Goal: Information Seeking & Learning: Learn about a topic

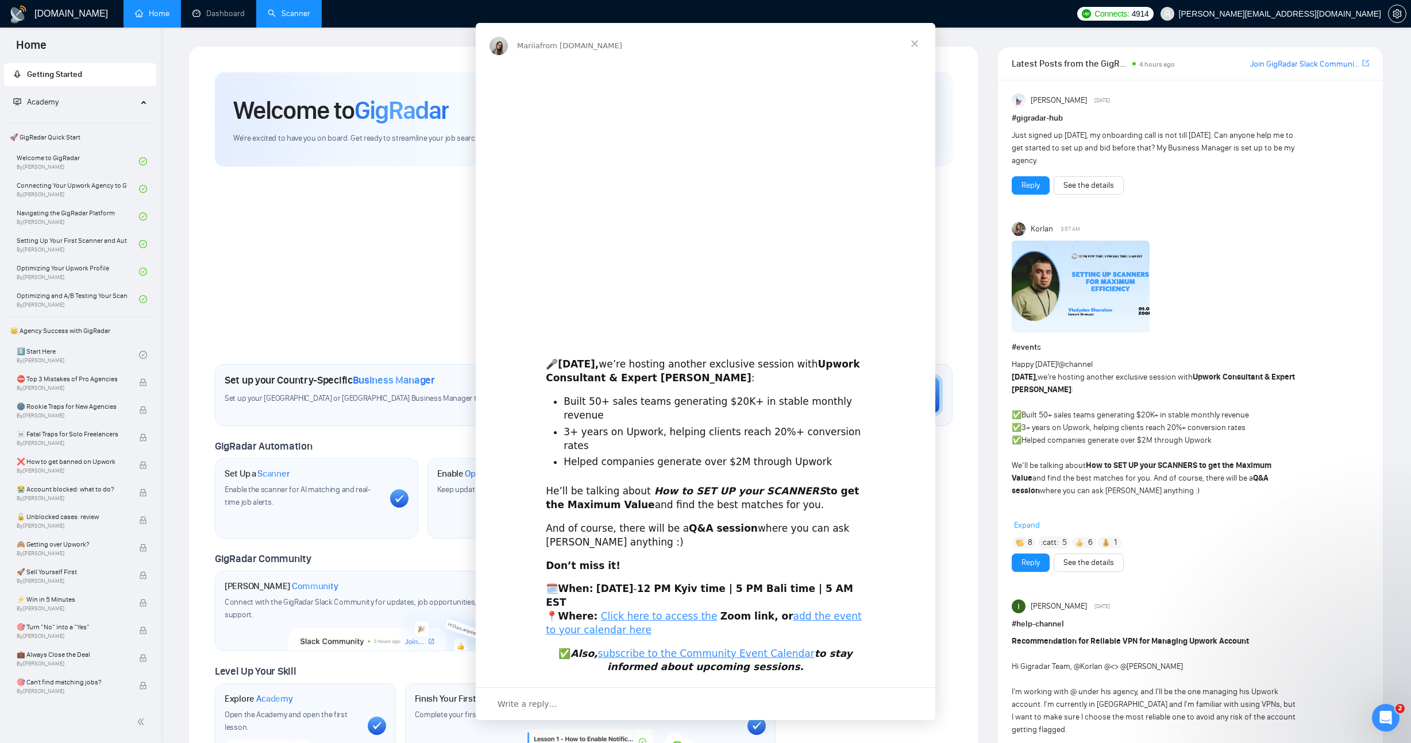
click at [291, 15] on div "Intercom messenger" at bounding box center [705, 371] width 1411 height 743
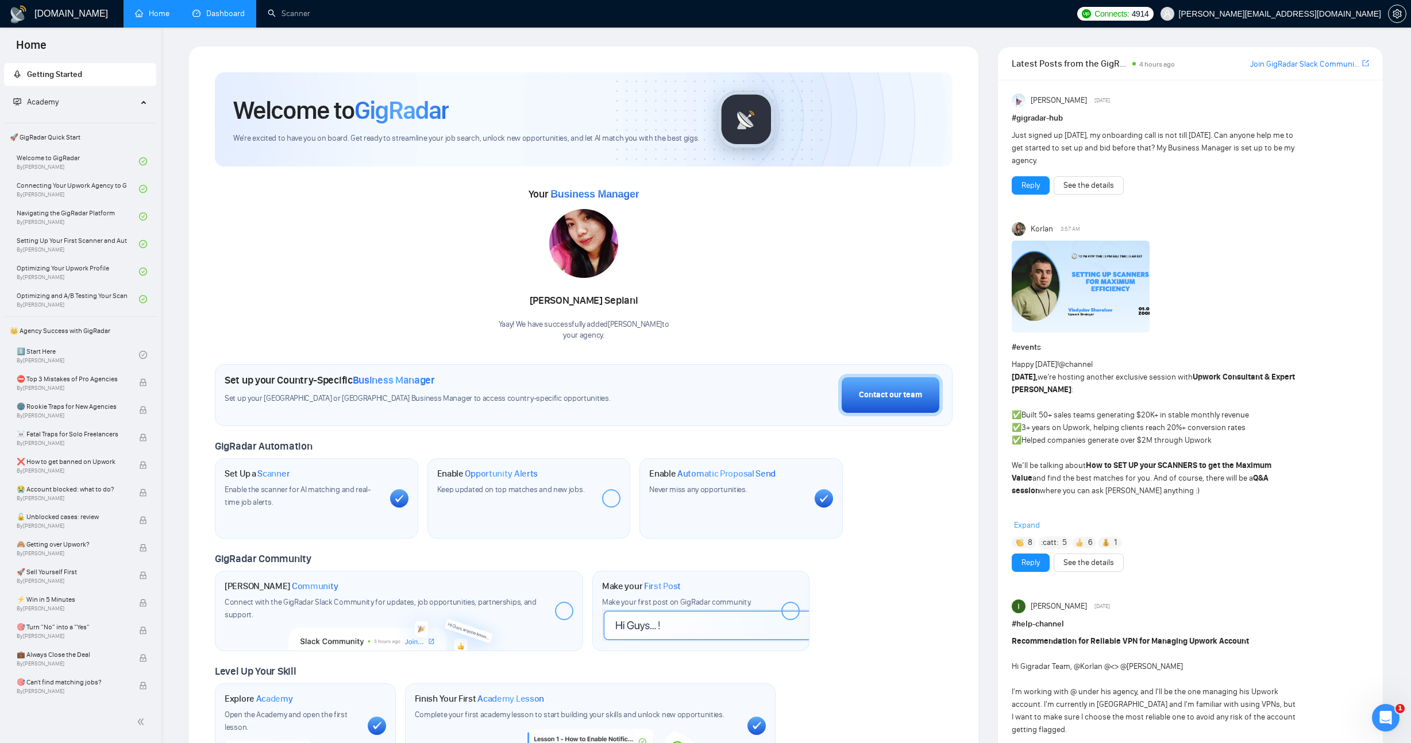
click at [199, 11] on link "Dashboard" at bounding box center [218, 14] width 52 height 10
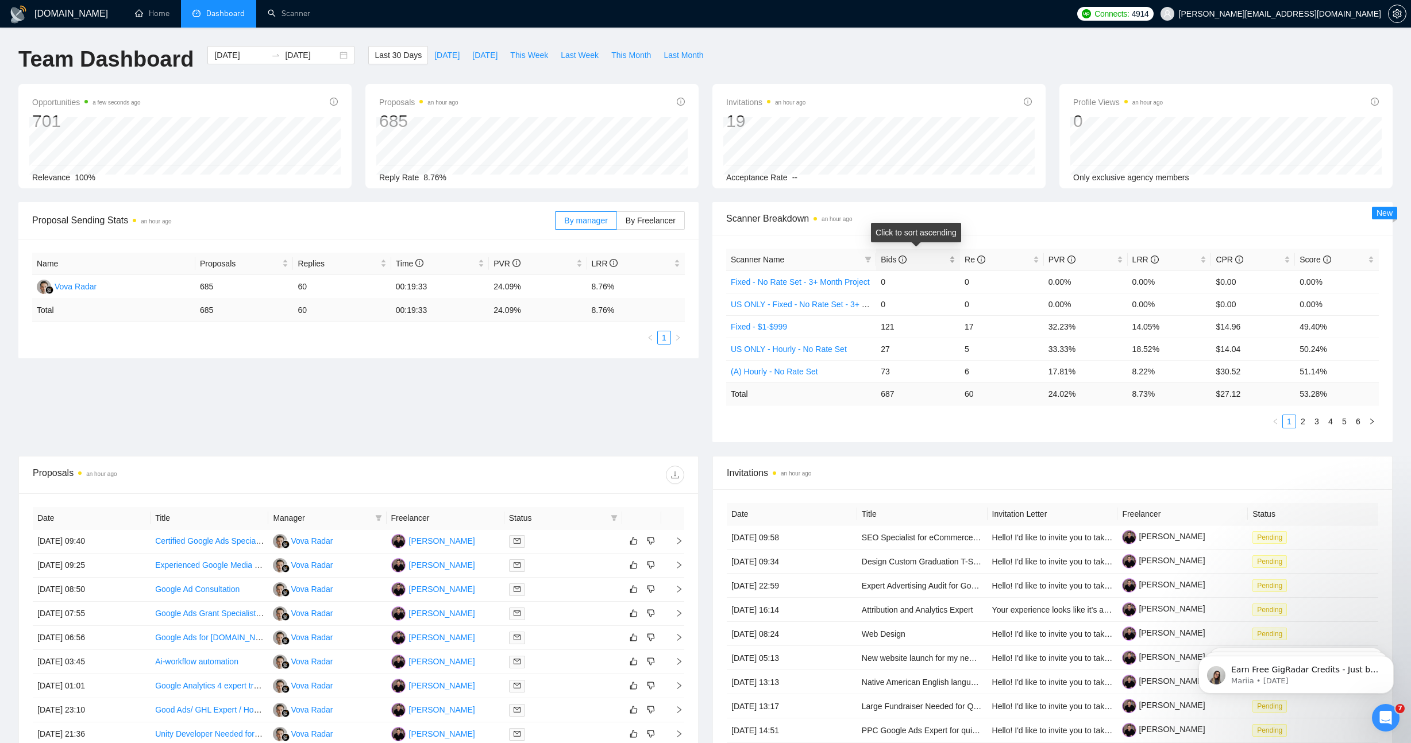
click at [925, 257] on span "Bids" at bounding box center [914, 259] width 66 height 13
click at [782, 284] on link "Fixed - $1-$999" at bounding box center [759, 281] width 56 height 9
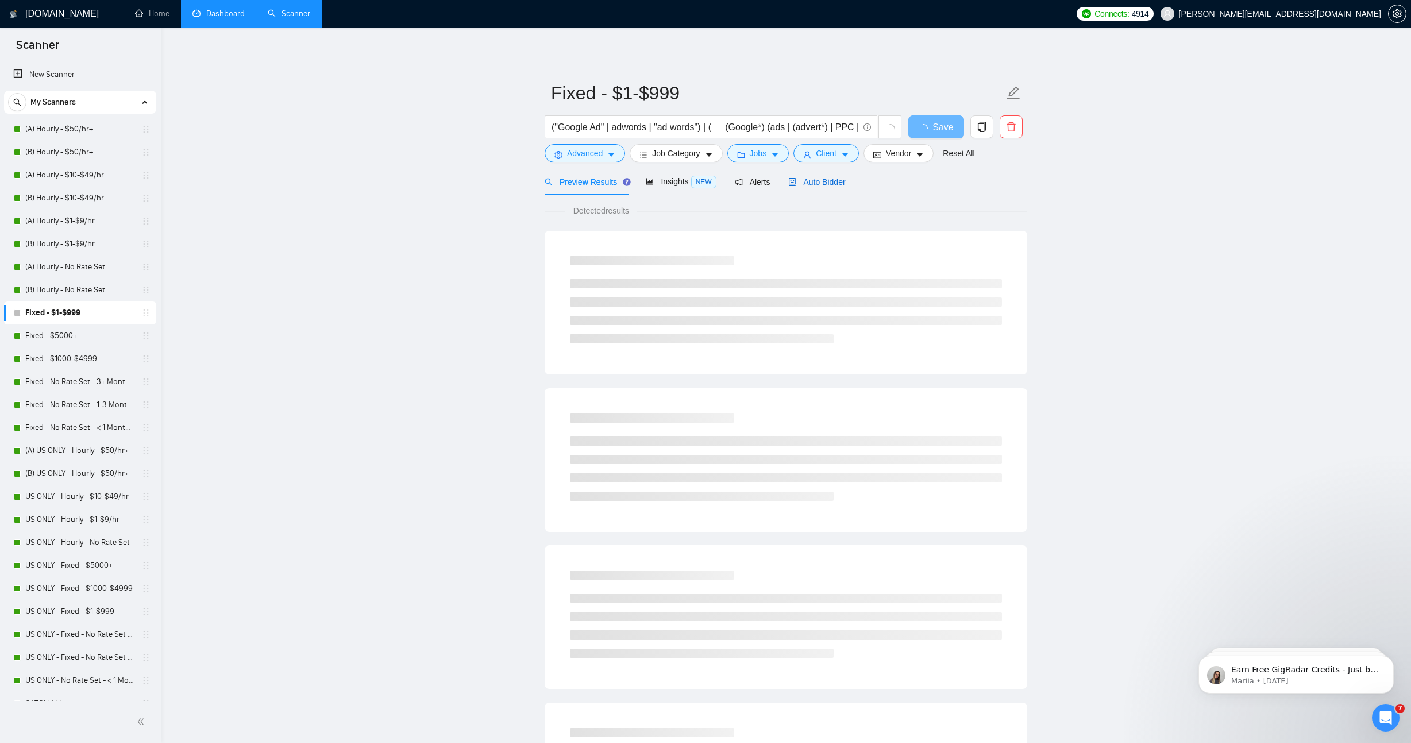
click at [834, 185] on span "Auto Bidder" at bounding box center [816, 181] width 57 height 9
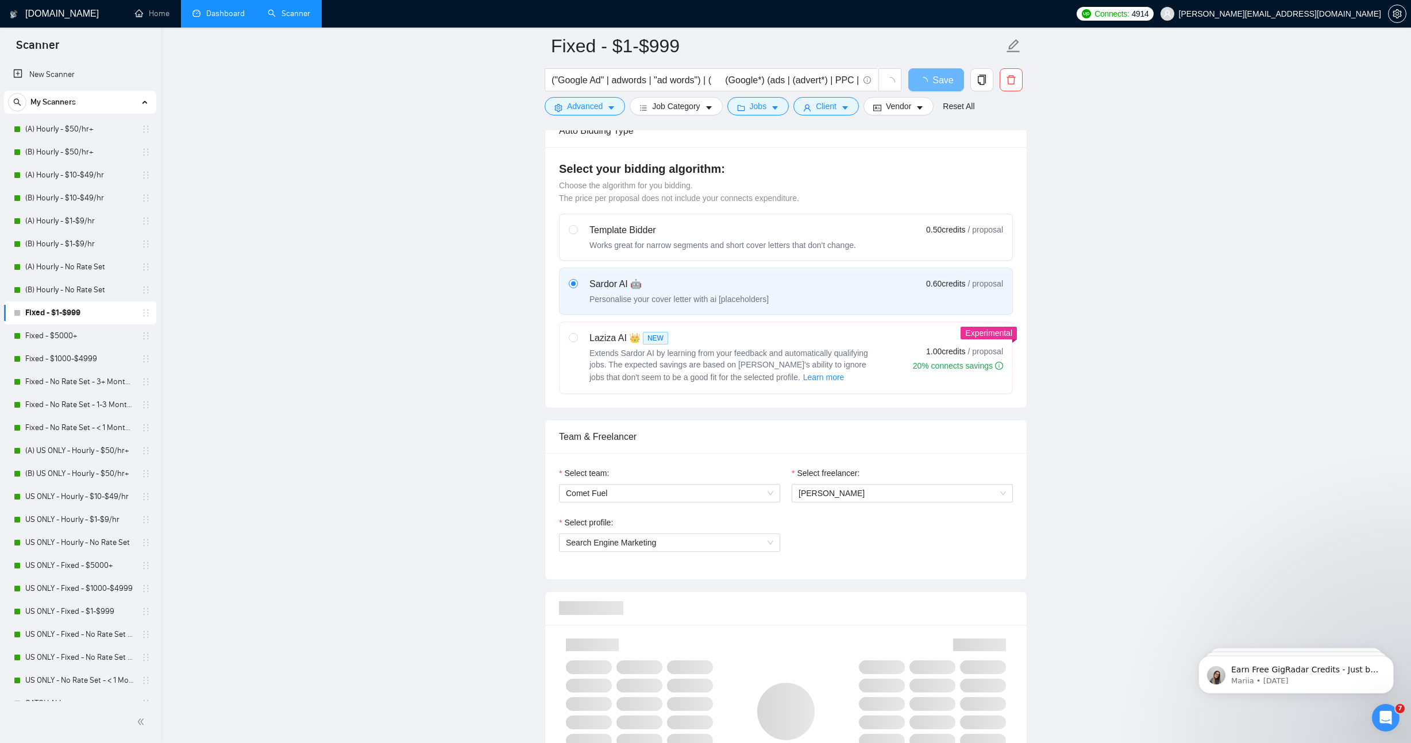
scroll to position [589, 0]
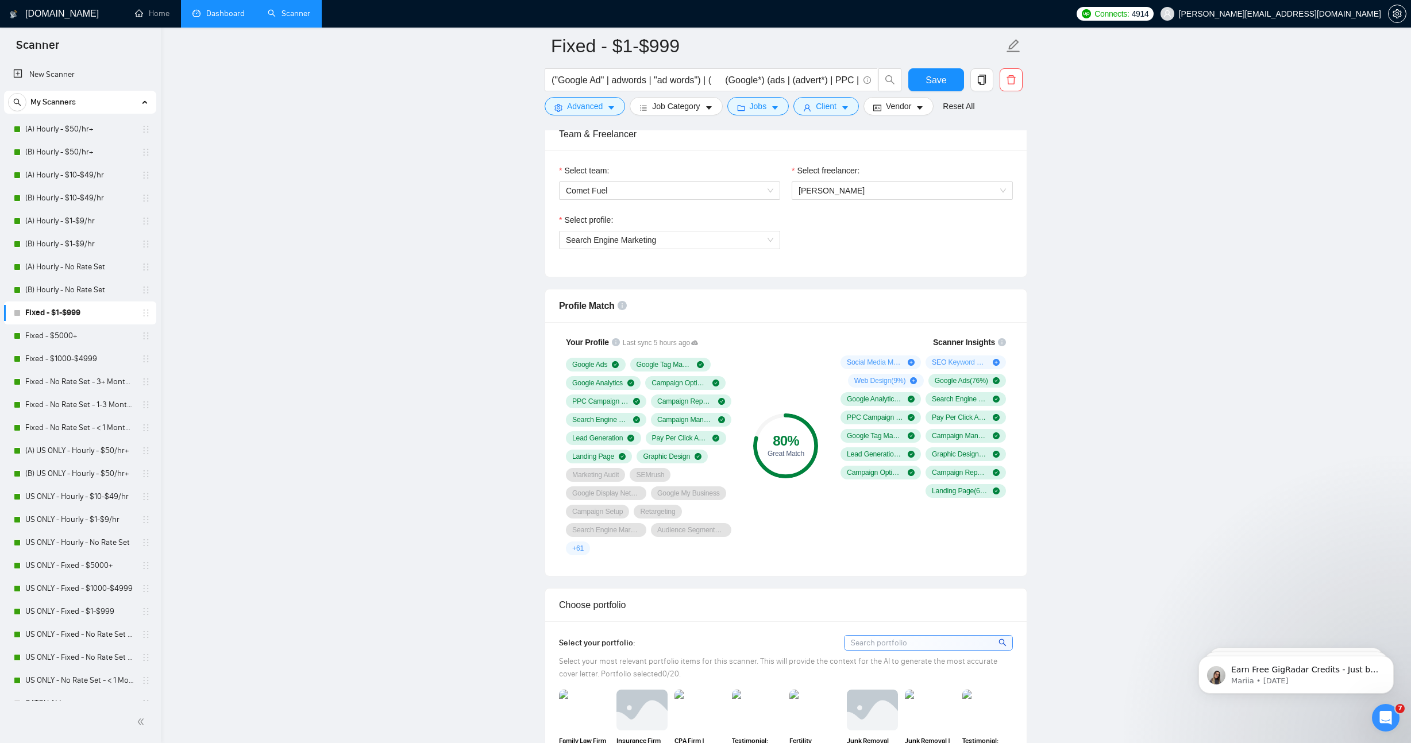
click at [578, 548] on span "+ 61" at bounding box center [577, 548] width 11 height 9
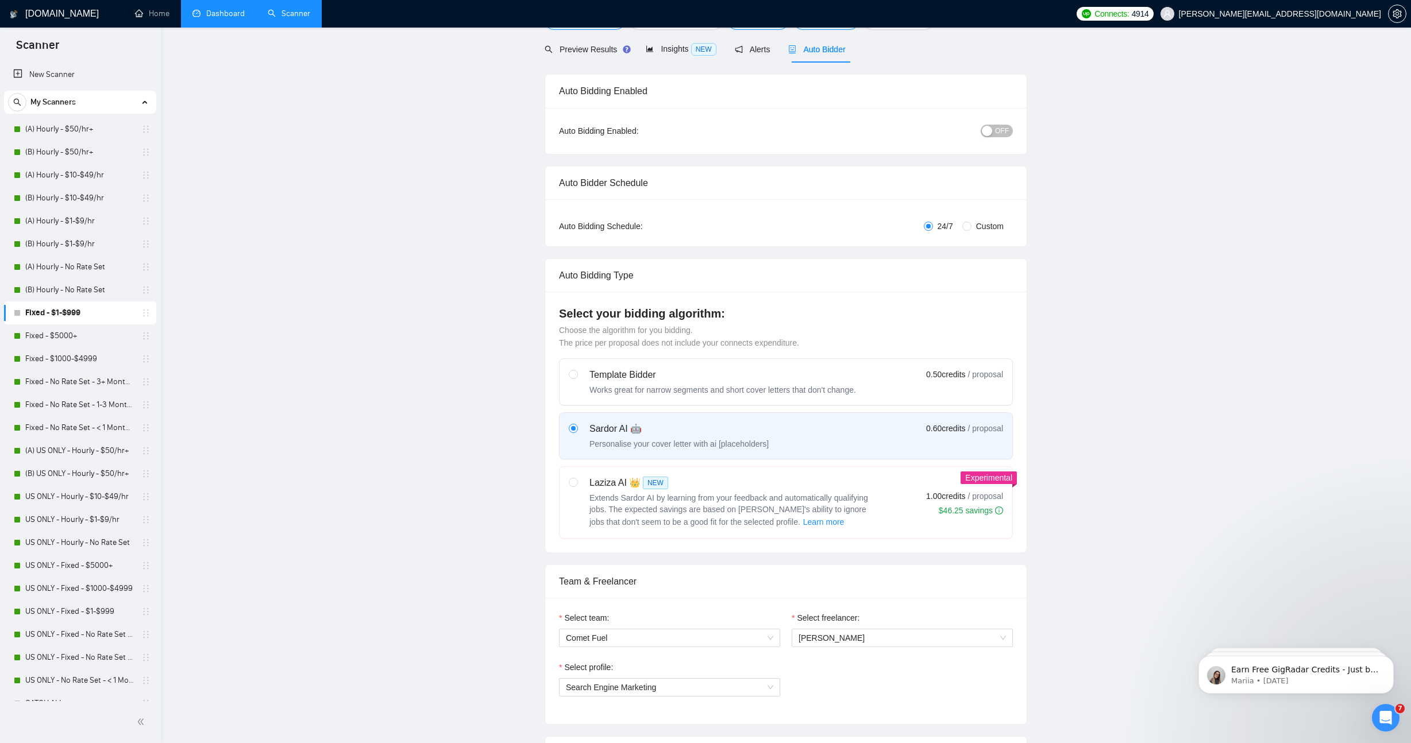
scroll to position [0, 0]
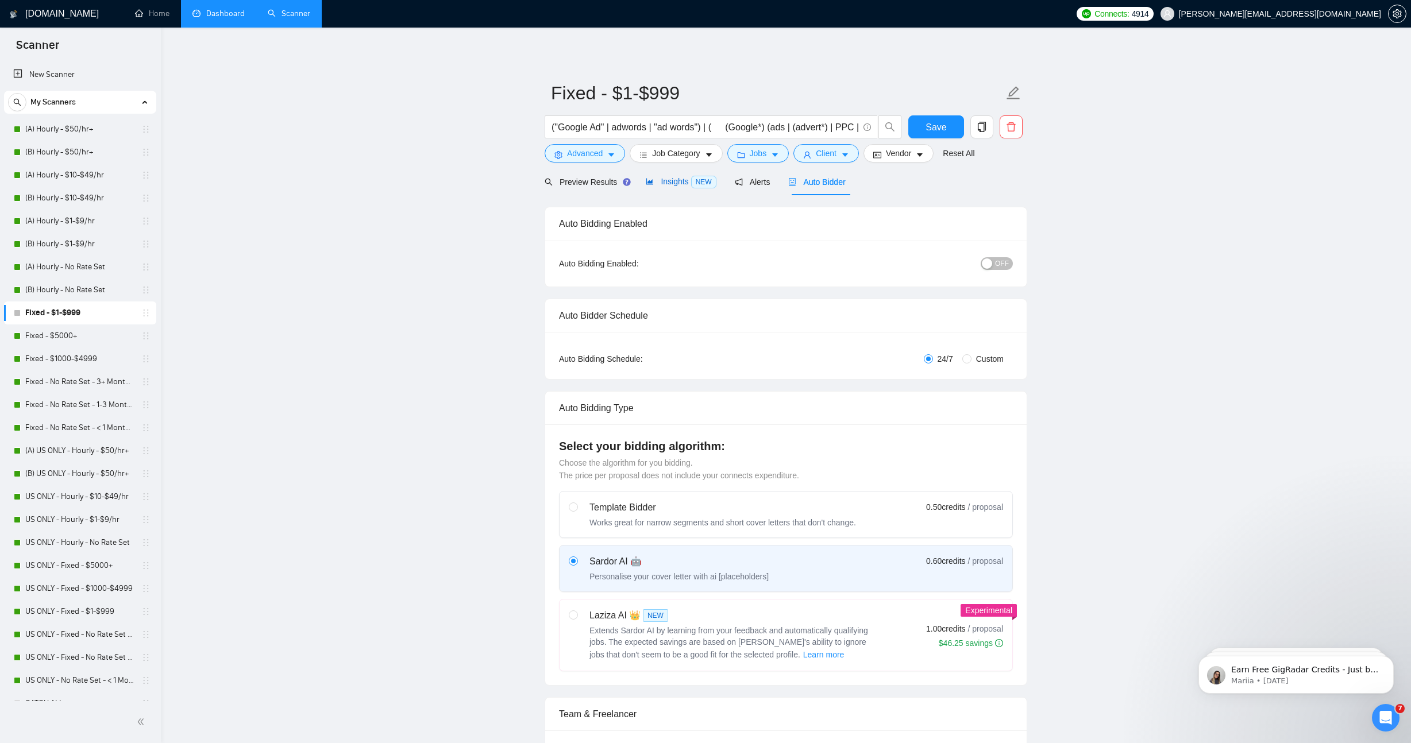
click at [666, 187] on div "Insights NEW" at bounding box center [681, 181] width 70 height 13
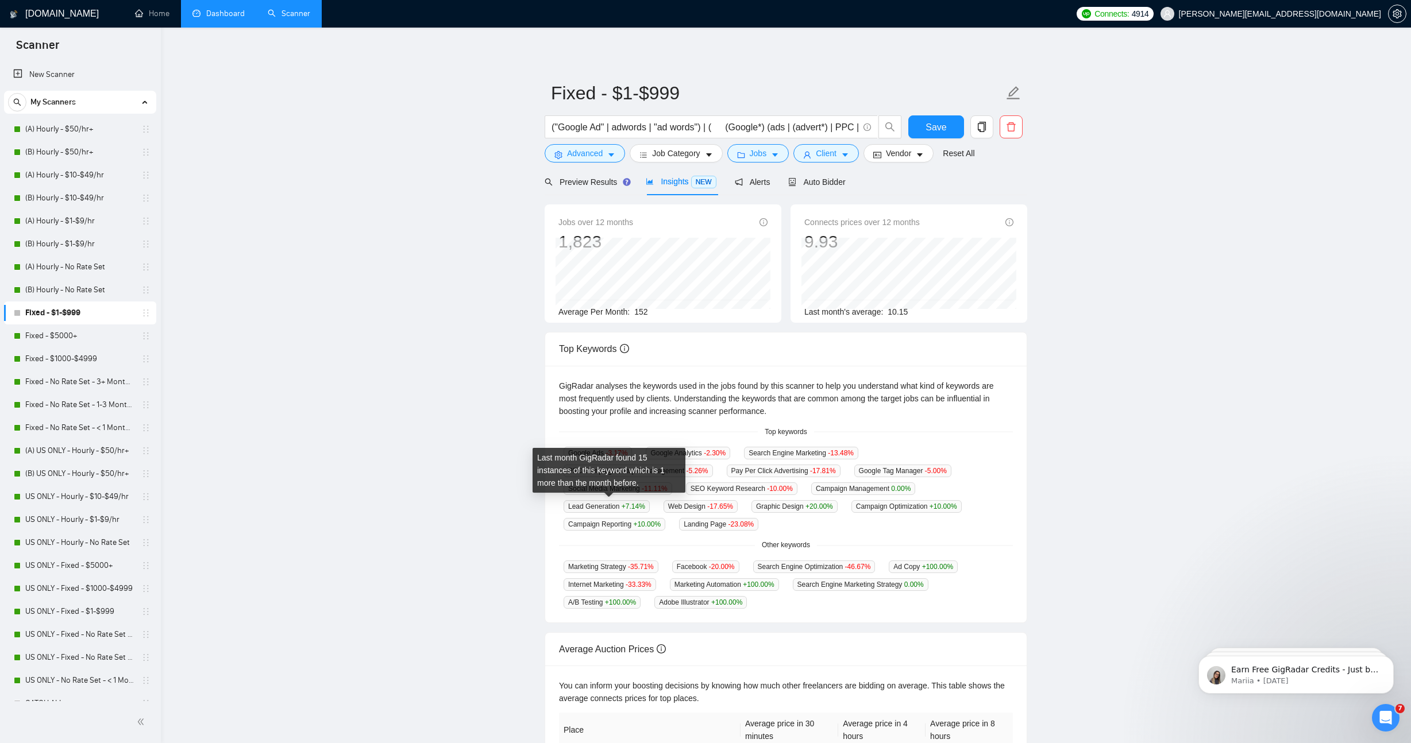
click at [599, 508] on span "Lead Generation +7.14 %" at bounding box center [606, 506] width 86 height 13
click at [612, 518] on span "Campaign Reporting +10.00 %" at bounding box center [614, 524] width 102 height 13
click at [613, 523] on span "Campaign Reporting +10.00 %" at bounding box center [614, 524] width 102 height 13
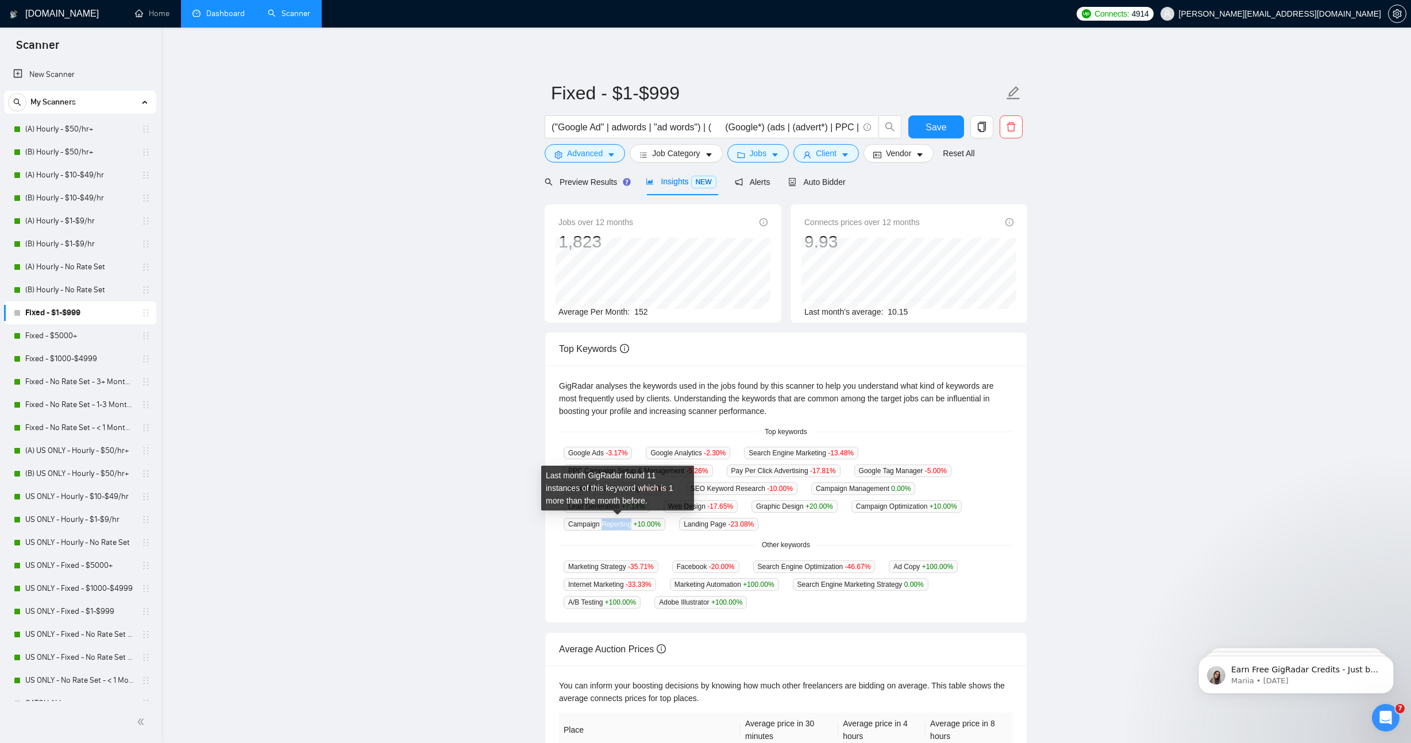
click at [613, 523] on span "Campaign Reporting +10.00 %" at bounding box center [614, 524] width 102 height 13
copy span "Reporting"
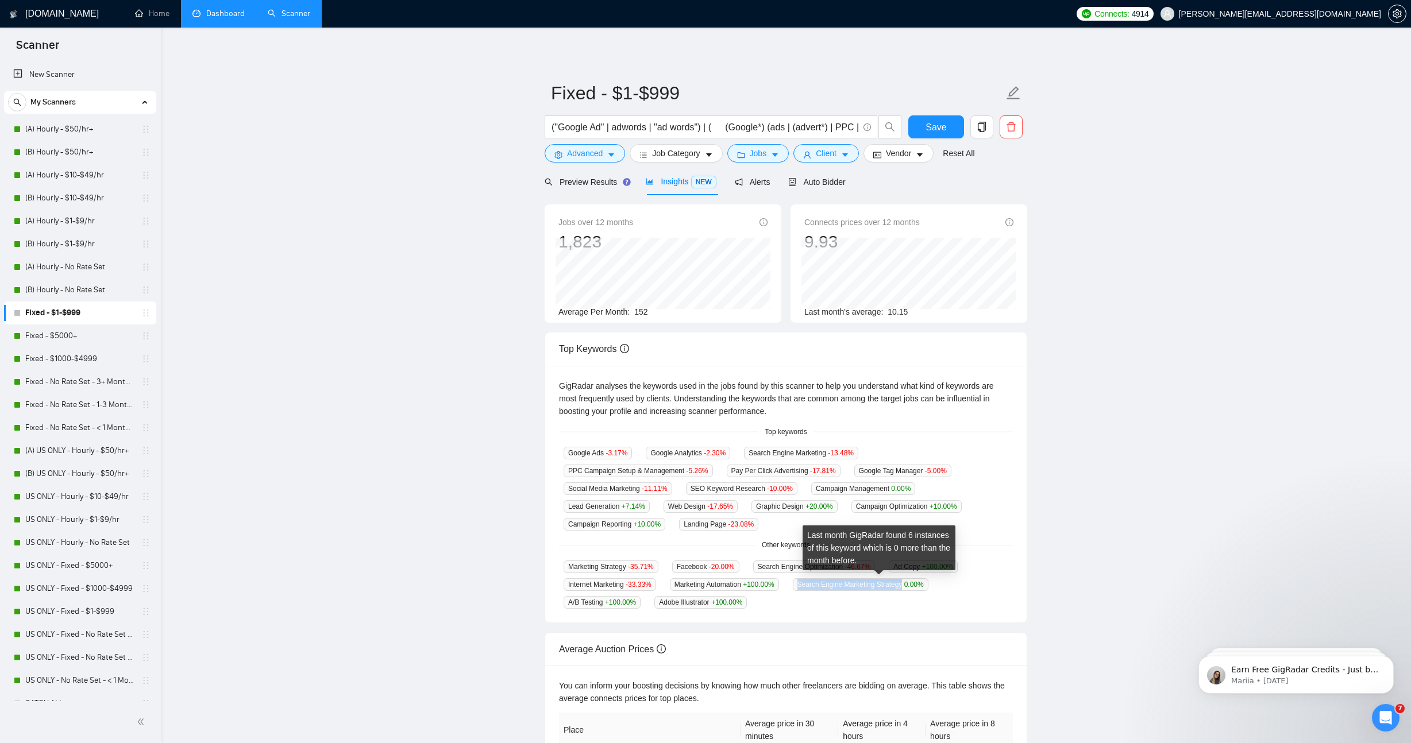
drag, startPoint x: 813, startPoint y: 583, endPoint x: 922, endPoint y: 579, distance: 109.2
click at [922, 579] on span "Search Engine Marketing Strategy 0.00 %" at bounding box center [861, 584] width 136 height 13
copy span "Search Engine Marketing Strategy"
drag, startPoint x: 604, startPoint y: 602, endPoint x: 559, endPoint y: 605, distance: 45.5
click at [559, 605] on div "A/B Testing +100.00 %" at bounding box center [602, 602] width 86 height 13
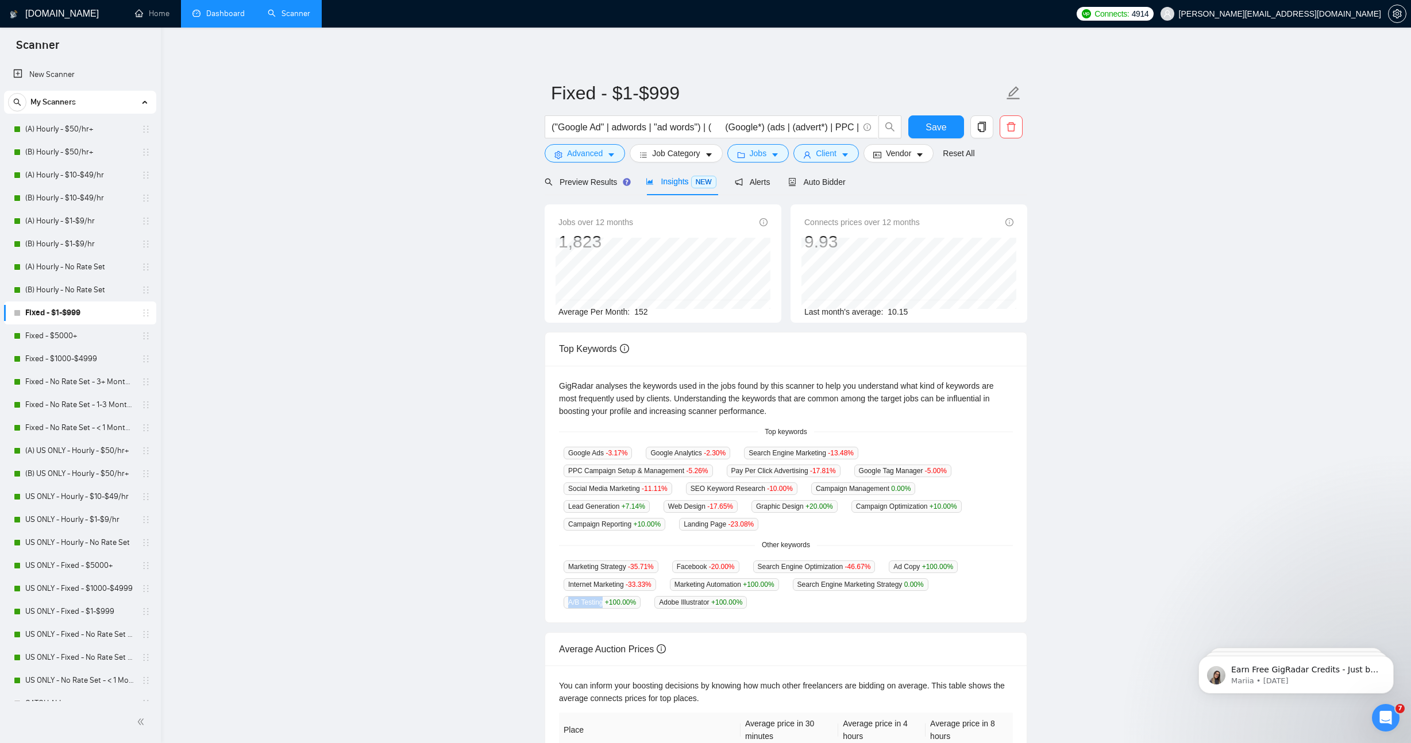
copy span "A/B Testing"
drag, startPoint x: 682, startPoint y: 584, endPoint x: 752, endPoint y: 585, distance: 70.1
click at [752, 585] on span "Marketing Automation +100.00 %" at bounding box center [724, 584] width 109 height 13
copy span "Marketing Automation"
